Goal: Task Accomplishment & Management: Manage account settings

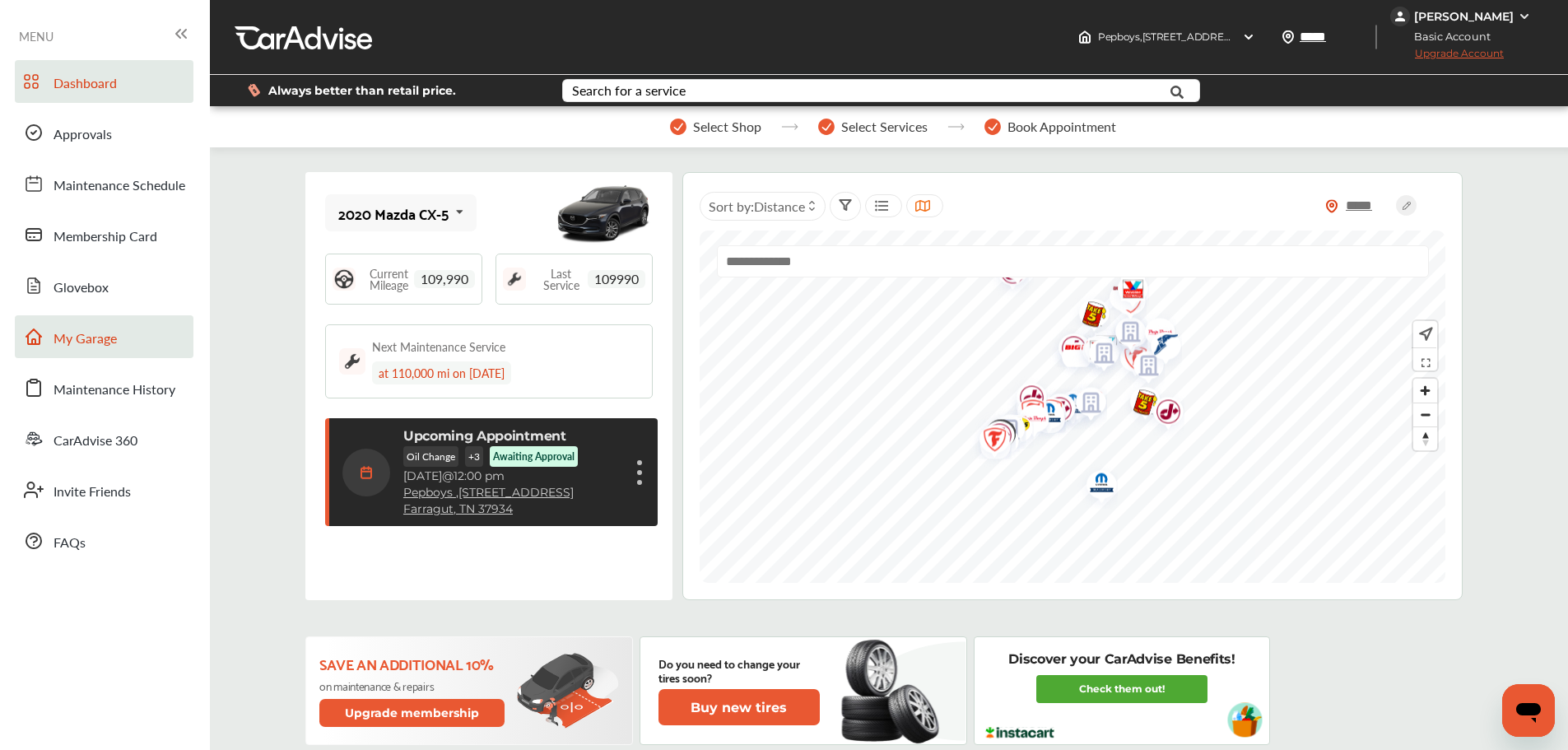
click at [138, 339] on link "My Garage" at bounding box center [104, 336] width 179 height 43
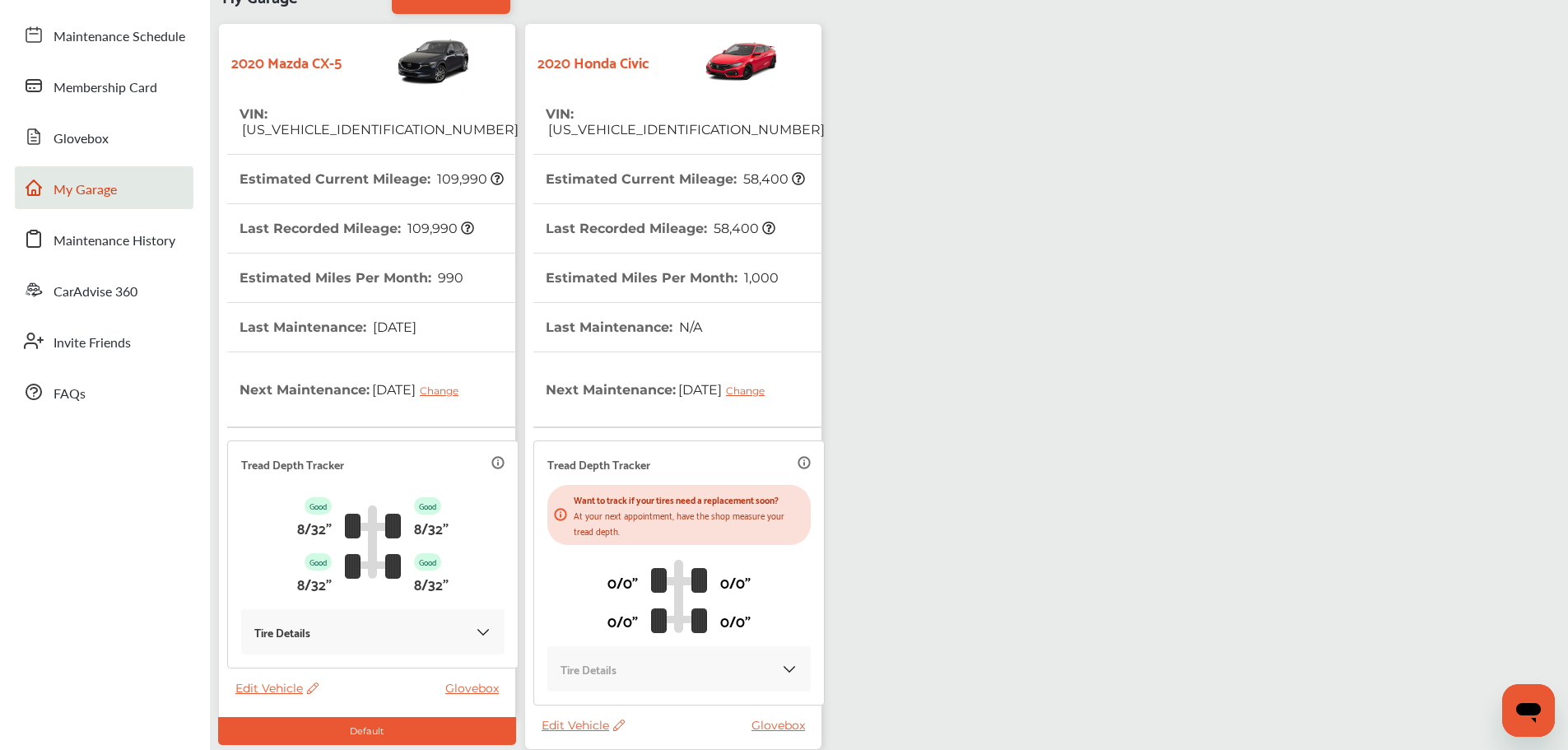
scroll to position [291, 0]
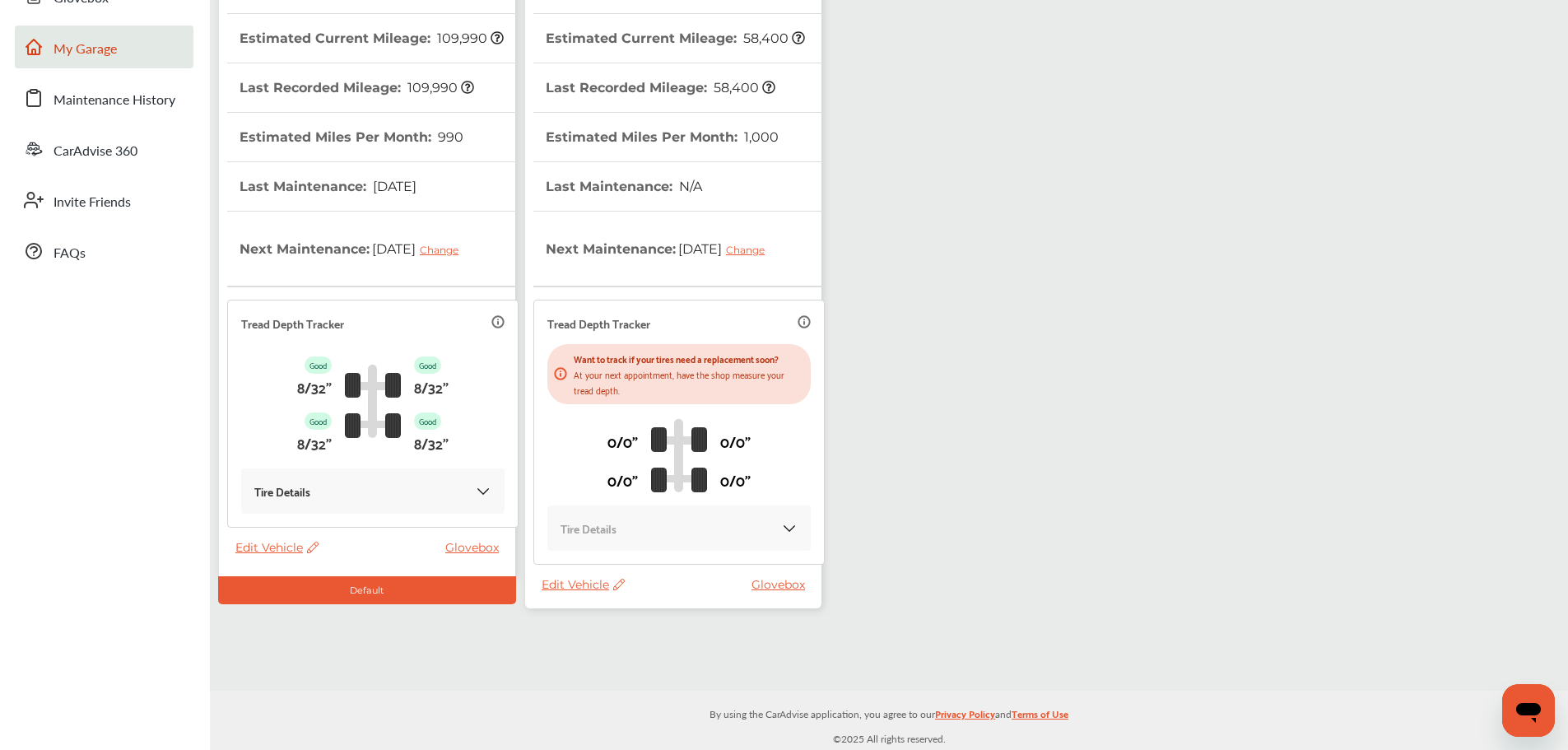
click at [578, 580] on span "Edit Vehicle" at bounding box center [584, 583] width 83 height 15
click at [607, 655] on div "Use this vehicle" at bounding box center [651, 649] width 148 height 26
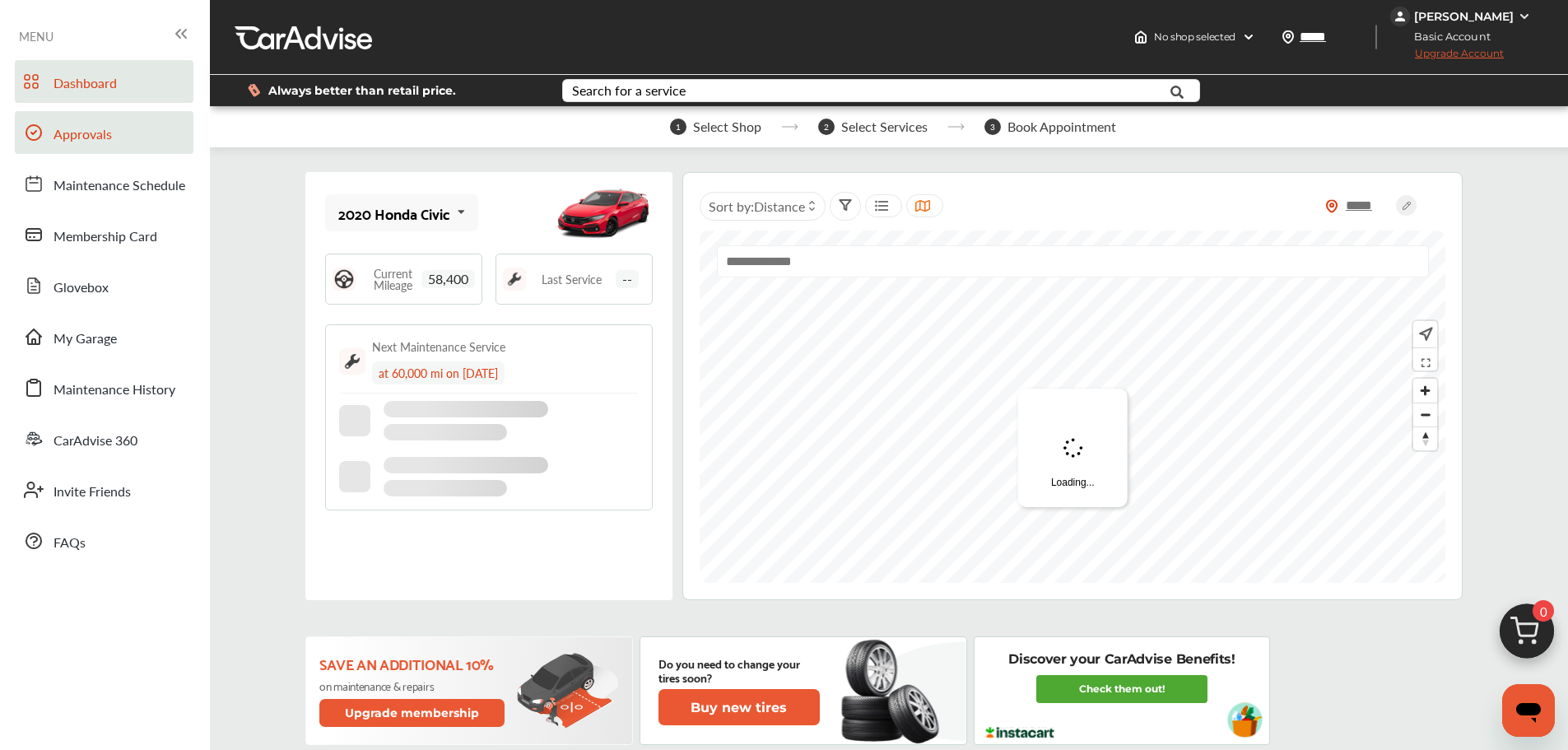
click at [75, 145] on span "Approvals" at bounding box center [82, 135] width 59 height 22
